Goal: Task Accomplishment & Management: Complete application form

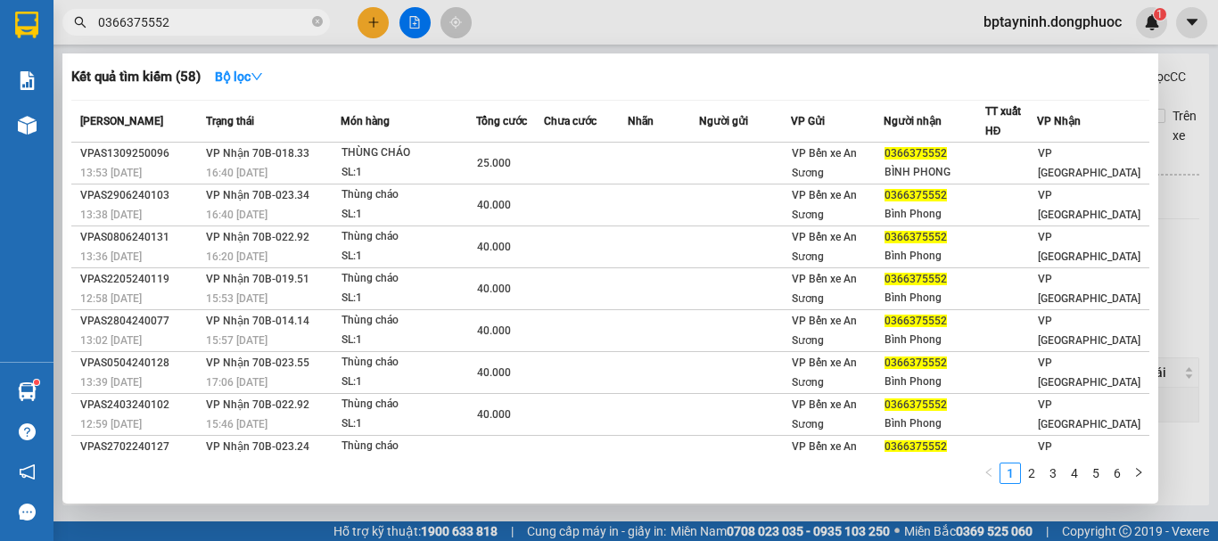
click at [0, 102] on section "Kết quả tìm kiếm ( 58 ) Bộ lọc Mã ĐH Trạng thái Món hàng Tổng cước Chưa cước Nh…" at bounding box center [609, 270] width 1218 height 541
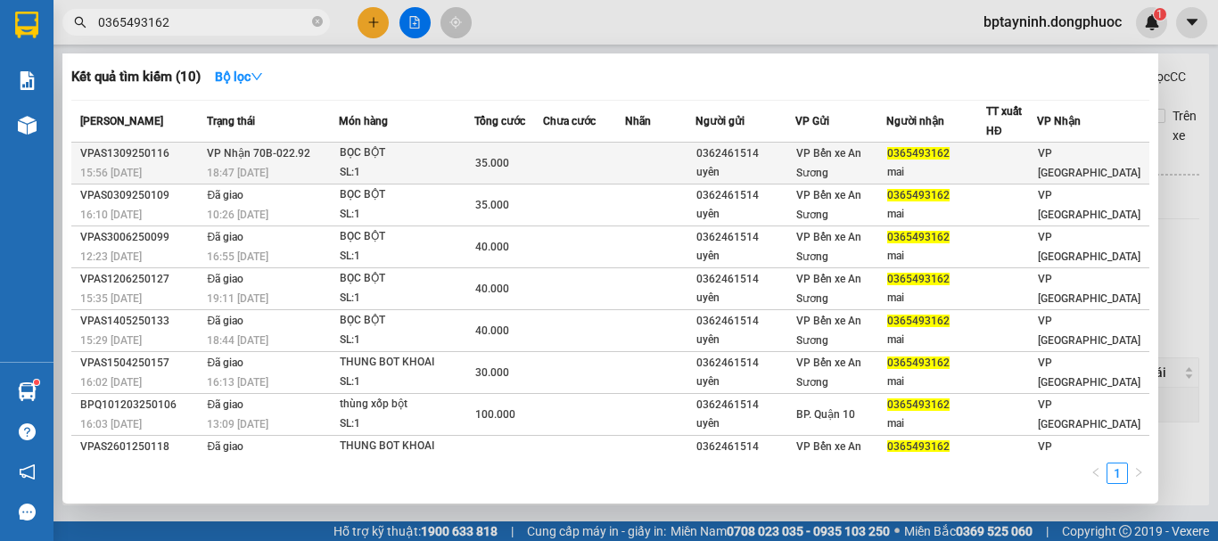
type input "0365493162"
click at [392, 172] on div "SL: 1" at bounding box center [407, 173] width 134 height 20
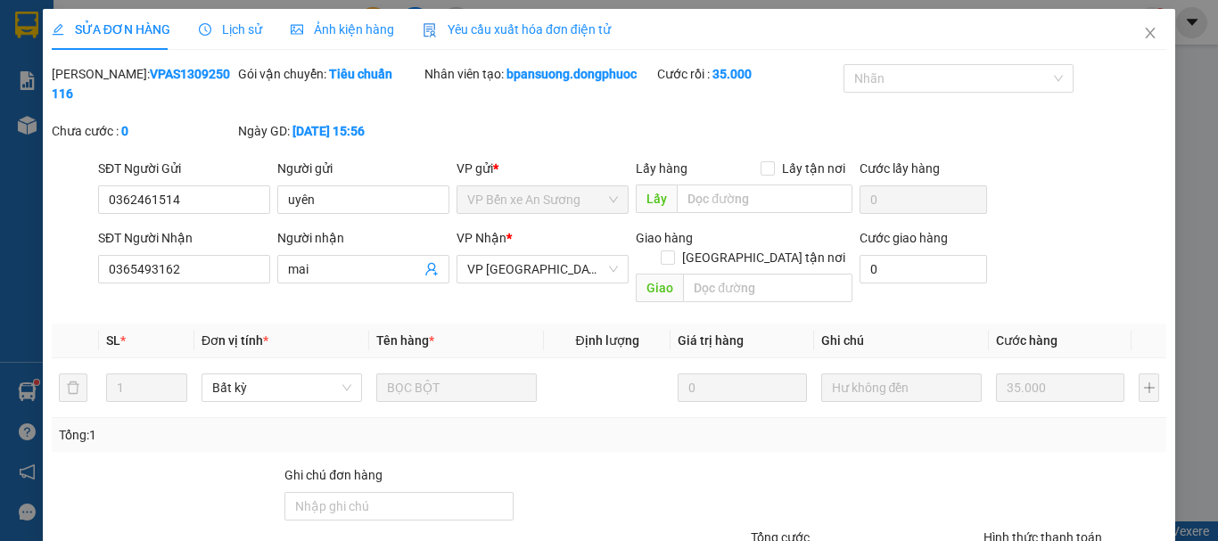
type input "0362461514"
type input "uyên"
type input "0365493162"
type input "mai"
type input "35.000"
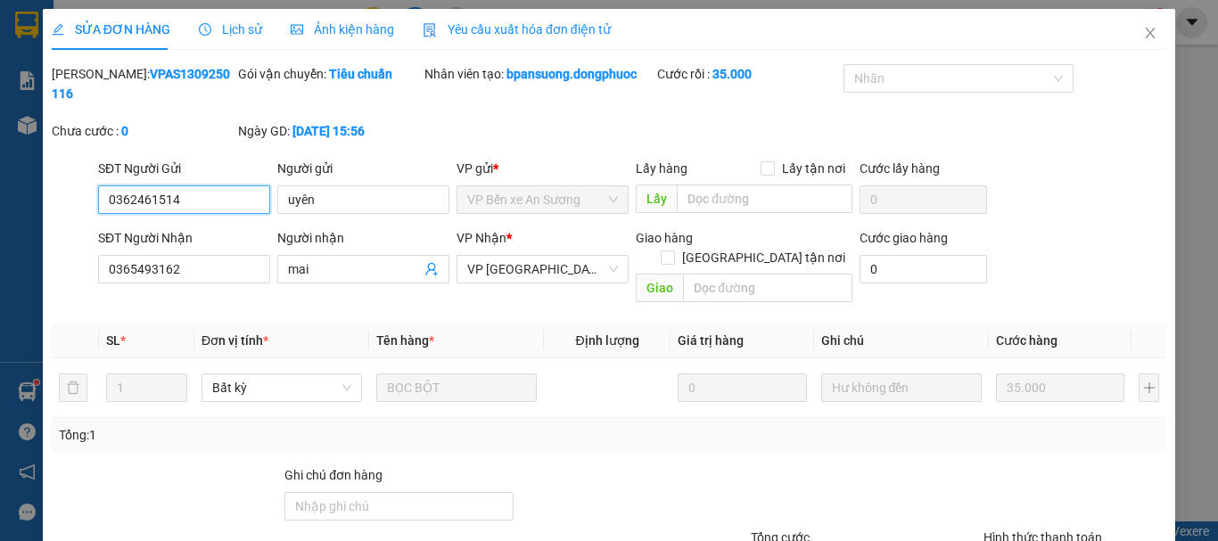
scroll to position [122, 0]
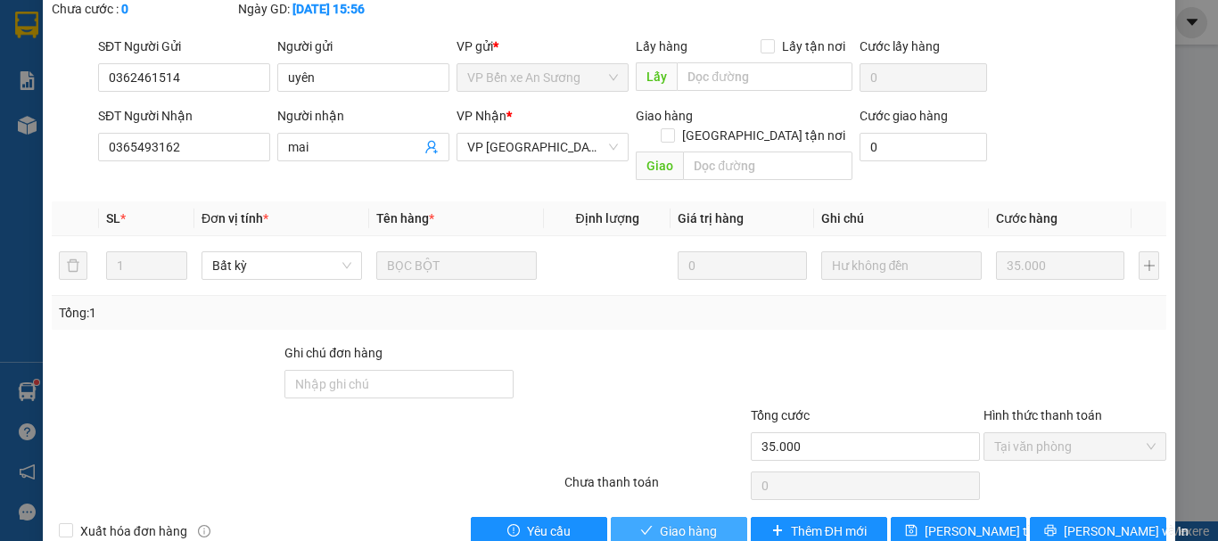
click at [644, 526] on icon "check" at bounding box center [647, 530] width 12 height 9
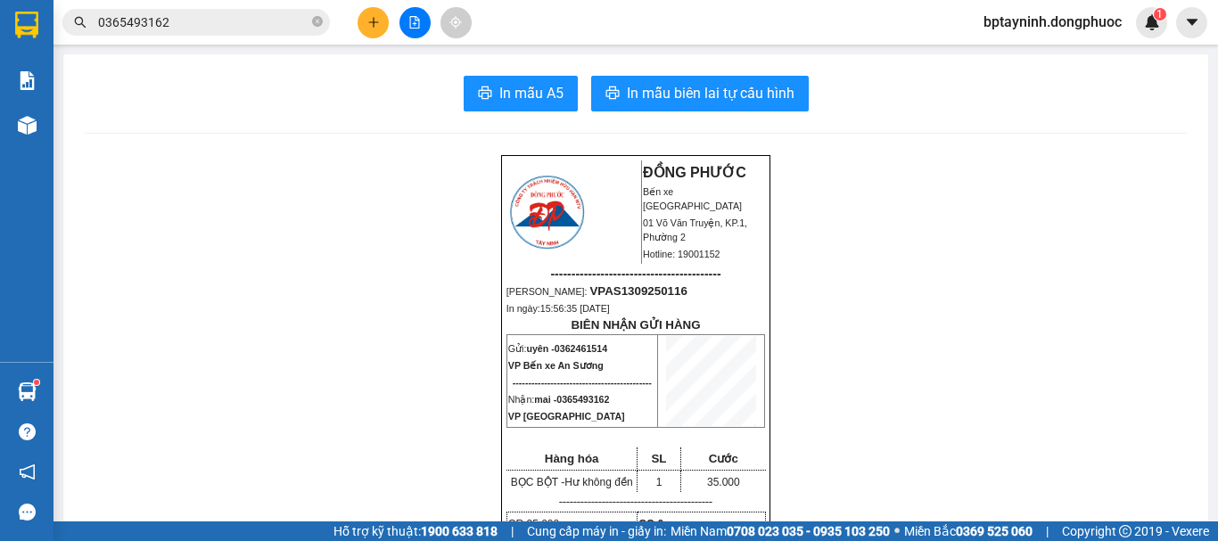
click at [173, 29] on input "0365493162" at bounding box center [203, 22] width 210 height 20
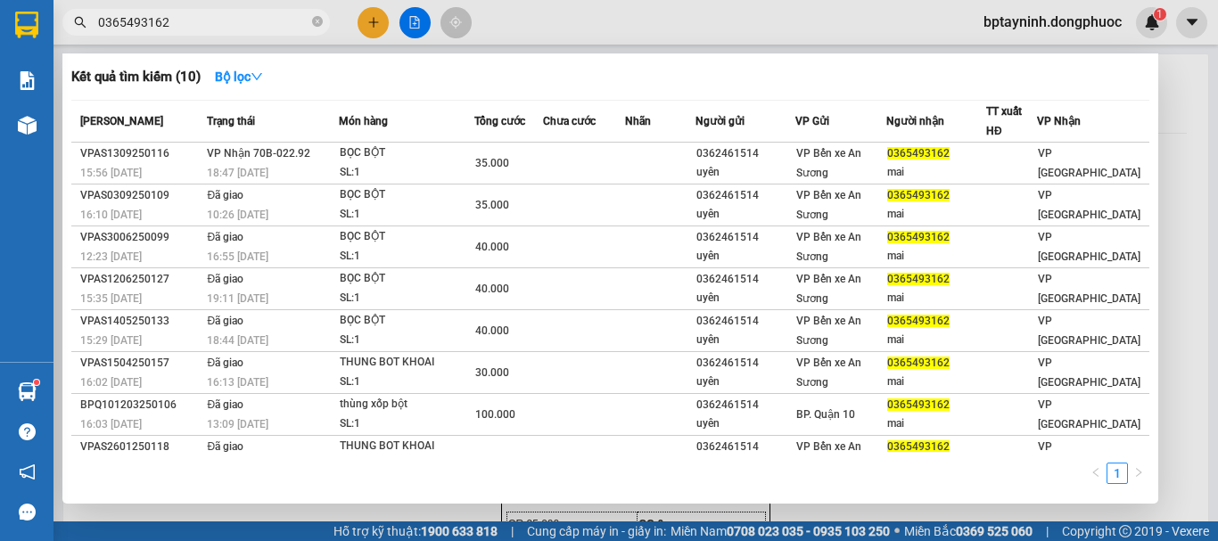
drag, startPoint x: 157, startPoint y: 29, endPoint x: 95, endPoint y: 58, distance: 68.2
click at [15, 53] on section "Kết quả tìm kiếm ( 10 ) Bộ lọc Mã ĐH Trạng thái Món hàng Tổng cước Chưa cước Nh…" at bounding box center [609, 270] width 1218 height 541
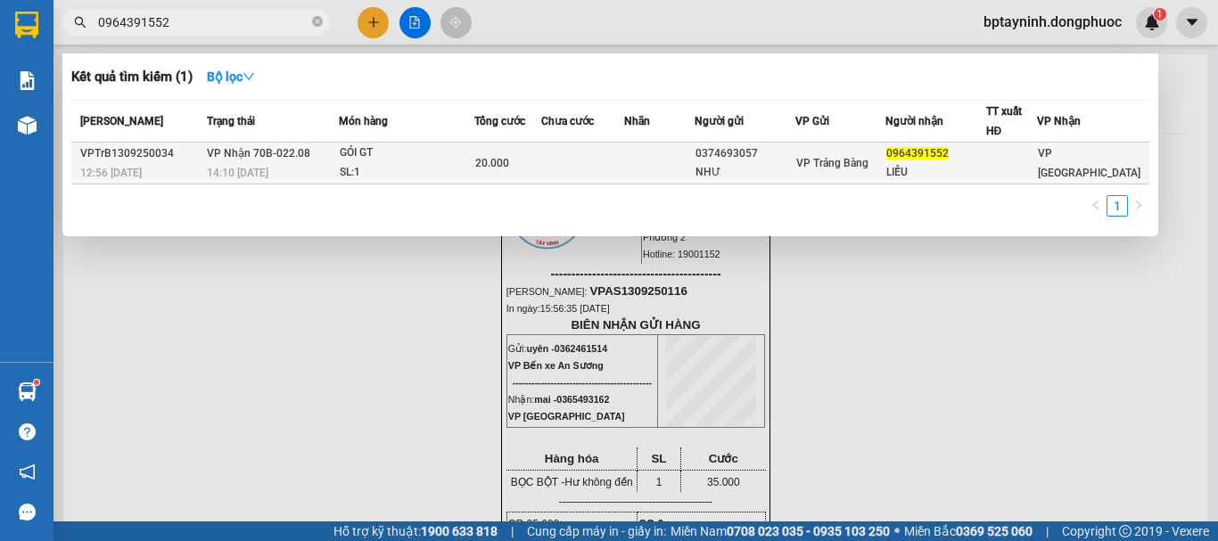
type input "0964391552"
click at [335, 155] on td "VP Nhận 70B-022.08 14:10 [DATE]" at bounding box center [270, 164] width 136 height 42
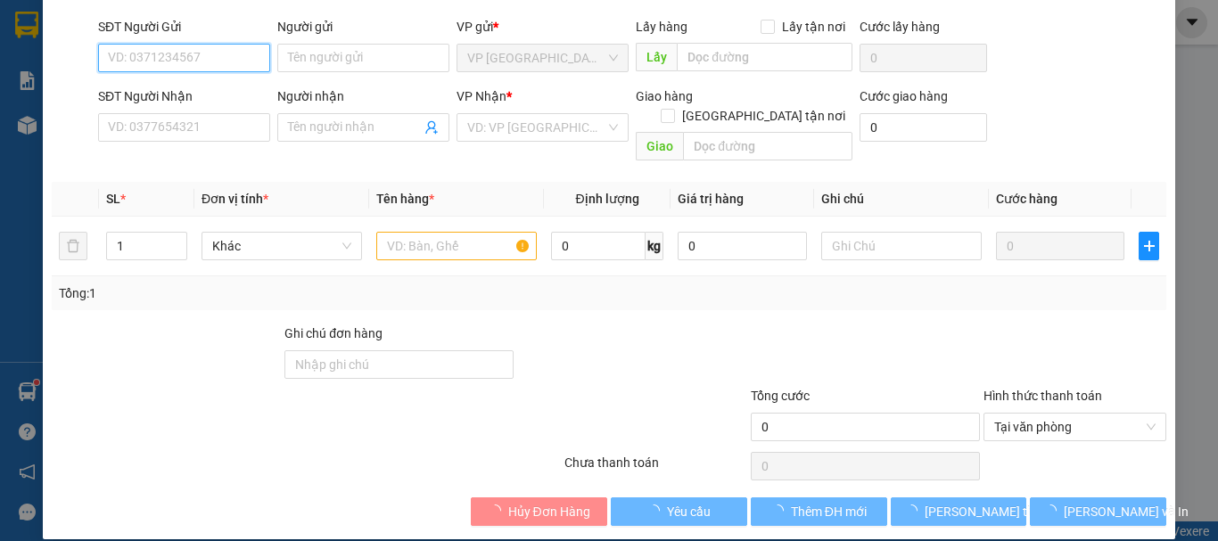
type input "0374693057"
type input "NHƯ"
type input "0964391552"
type input "LIỄU"
type input "20.000"
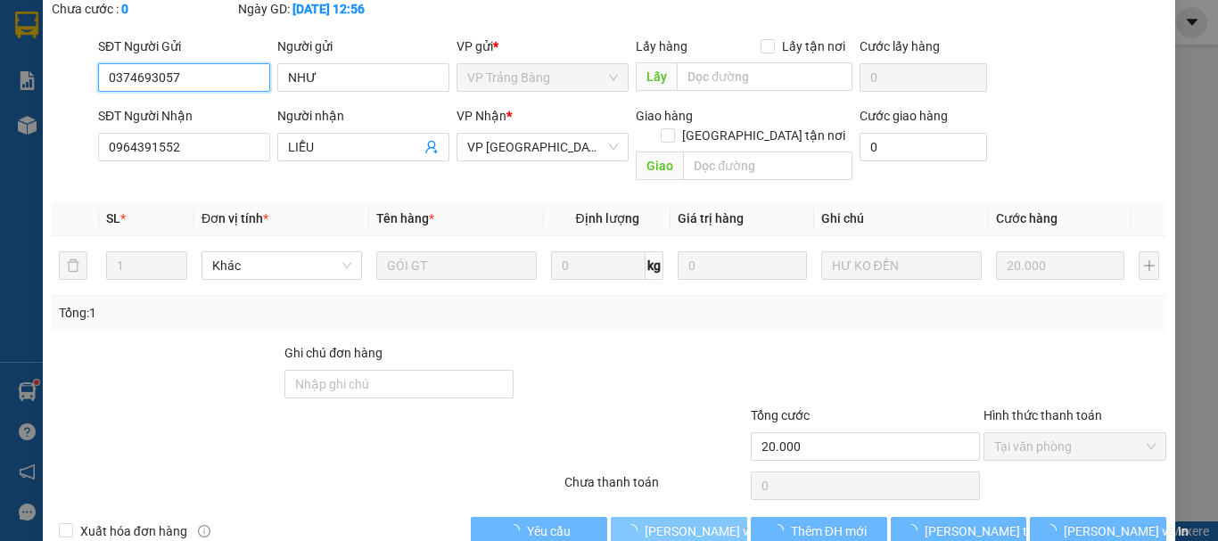
scroll to position [142, 0]
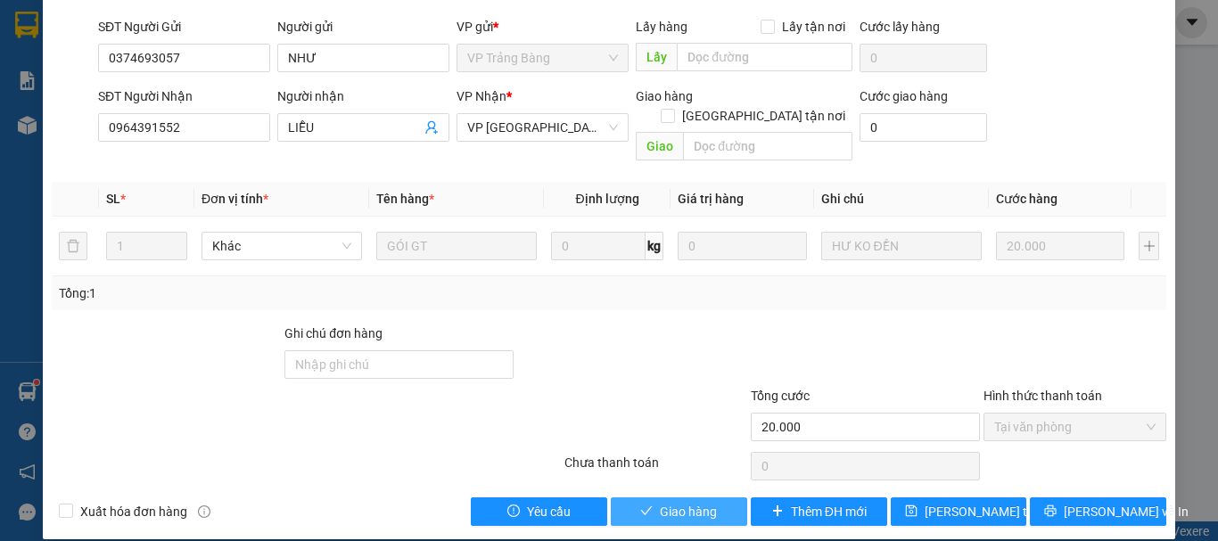
click at [679, 502] on span "Giao hàng" at bounding box center [688, 512] width 57 height 20
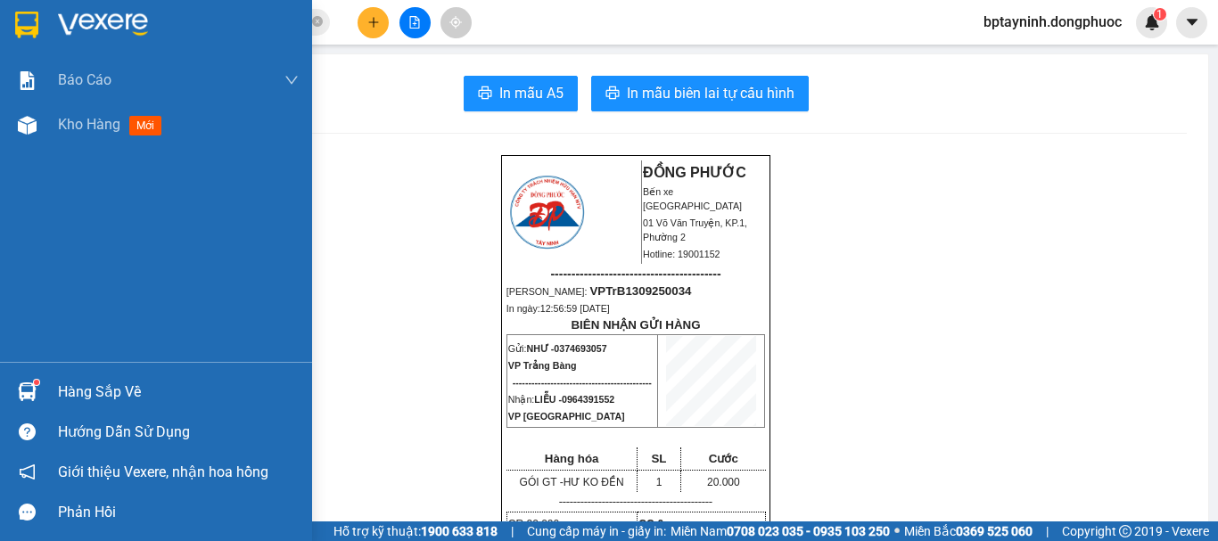
click at [43, 384] on div "Hàng sắp về" at bounding box center [156, 392] width 312 height 40
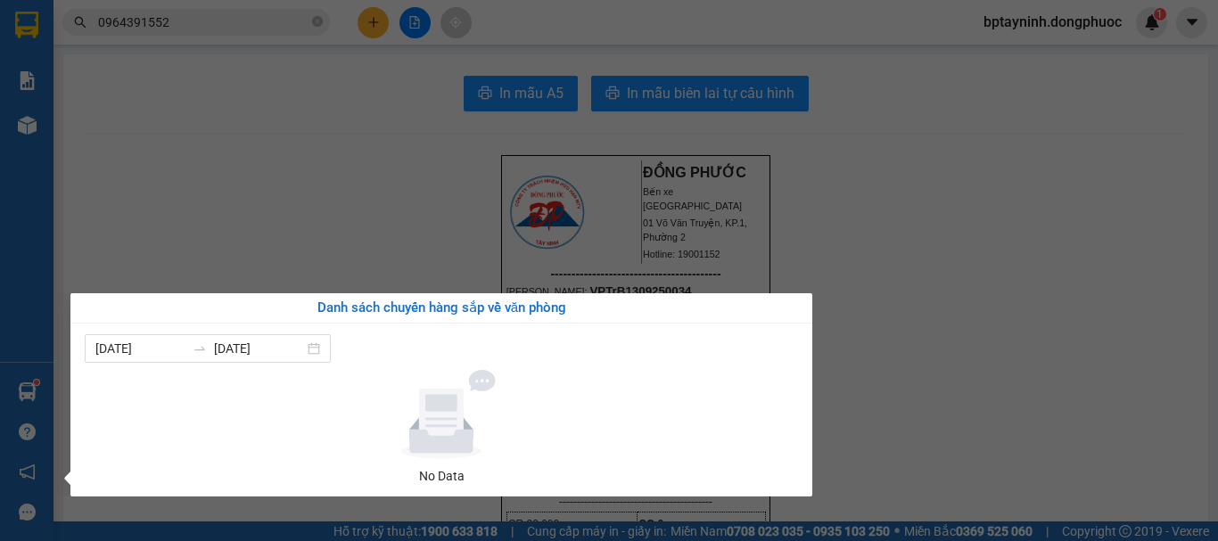
click at [854, 311] on section "Kết quả tìm kiếm ( 1 ) Bộ lọc Mã ĐH Trạng thái Món hàng Tổng cước Chưa cước Nhã…" at bounding box center [609, 270] width 1218 height 541
